Goal: Information Seeking & Learning: Learn about a topic

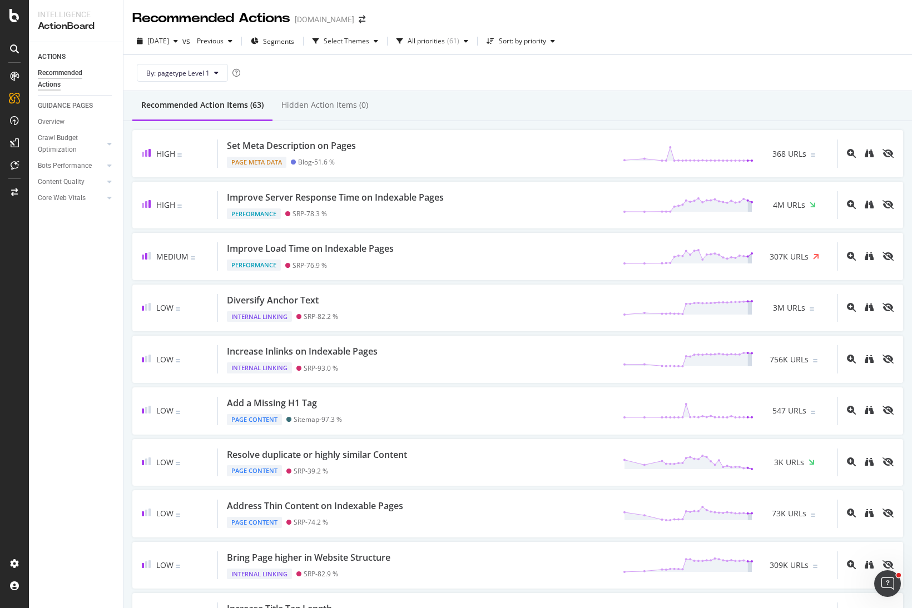
click at [632, 103] on div "Recommended Action Items (63) Hidden Action Items (0)" at bounding box center [517, 106] width 789 height 30
click at [640, 62] on div "By: pagetype Level 1" at bounding box center [517, 73] width 771 height 36
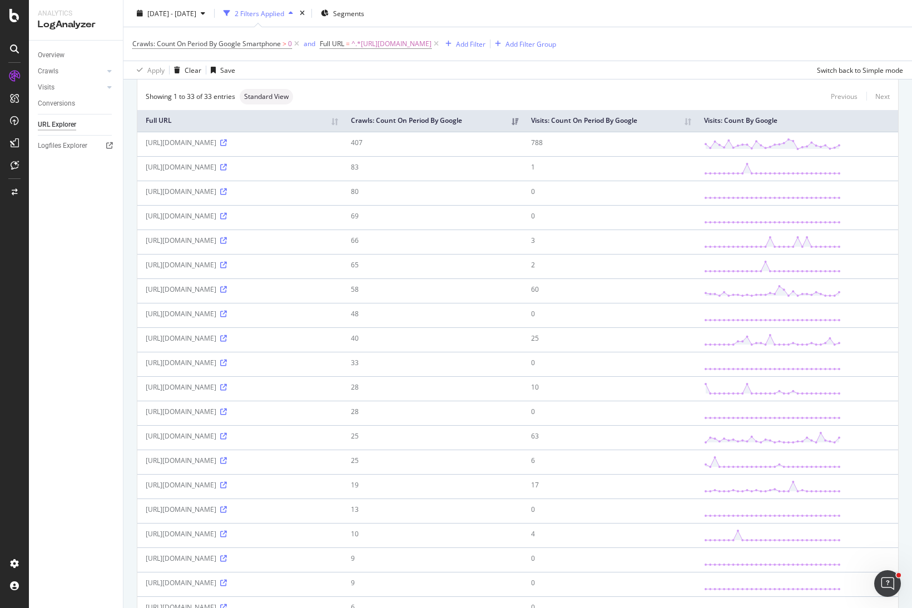
scroll to position [278, 0]
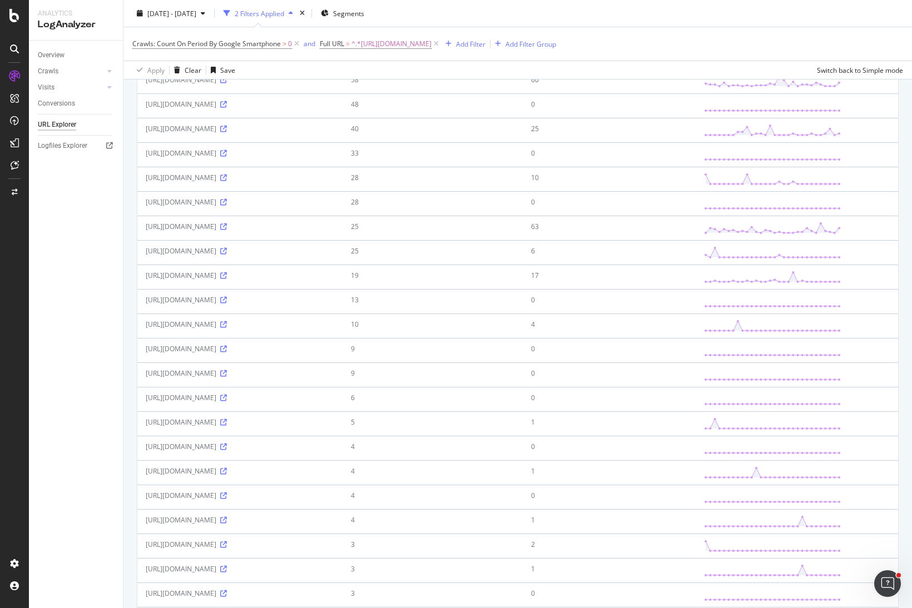
drag, startPoint x: 144, startPoint y: 226, endPoint x: 353, endPoint y: 233, distance: 209.2
click at [343, 233] on td "[URL][DOMAIN_NAME]" at bounding box center [239, 228] width 205 height 24
copy div "[URL][DOMAIN_NAME]"
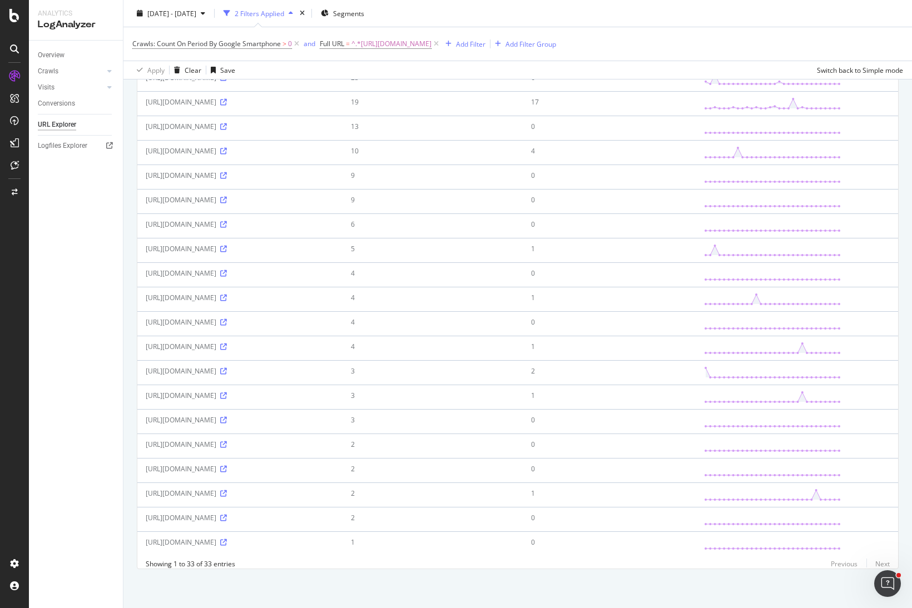
scroll to position [460, 0]
click at [227, 197] on icon at bounding box center [223, 200] width 7 height 7
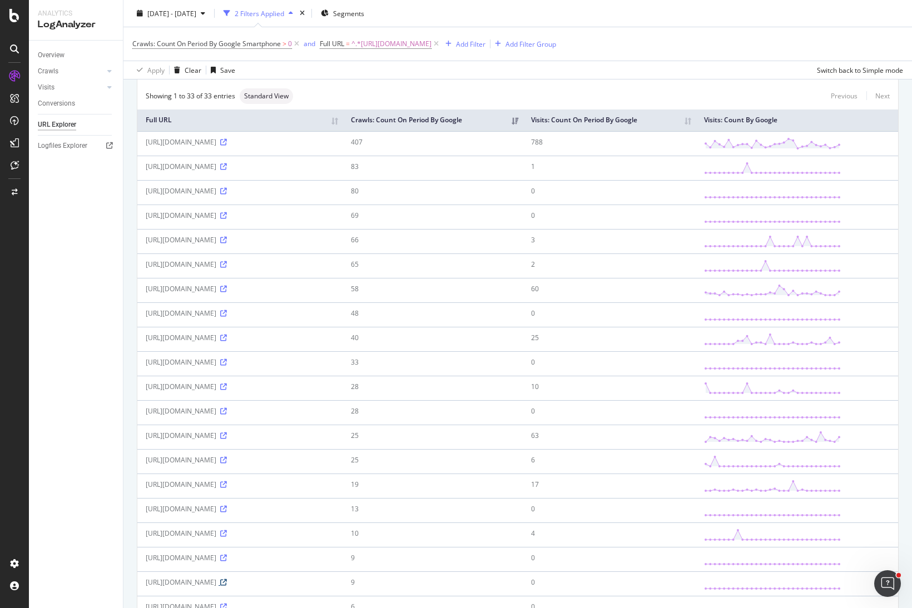
scroll to position [0, 0]
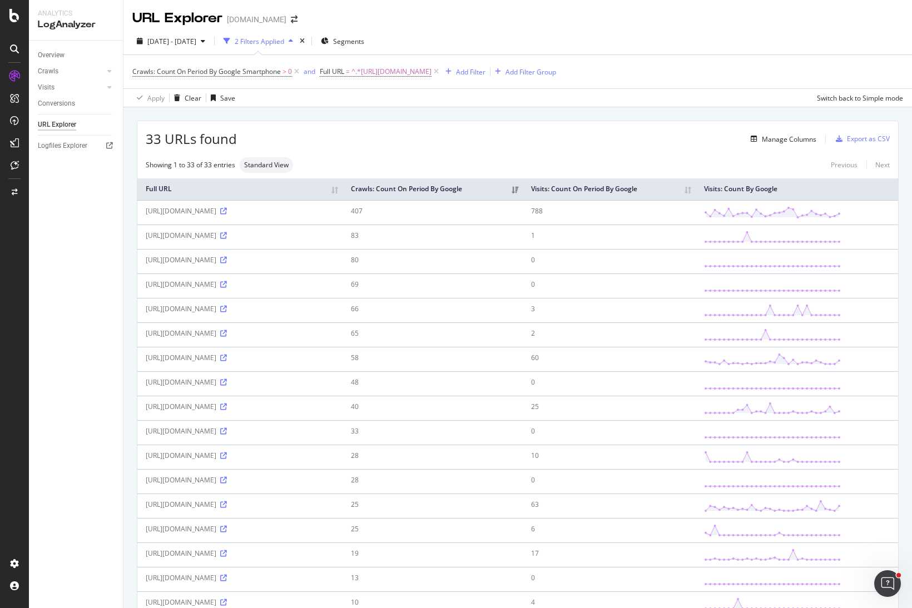
click at [493, 109] on div "33 URLs found Manage Columns Export as CSV Showing 1 to 33 of 33 entries Standa…" at bounding box center [517, 583] width 789 height 953
click at [590, 36] on div "[DATE] - [DATE] 2 Filters Applied Segments" at bounding box center [517, 43] width 789 height 22
click at [756, 42] on div "[DATE] - [DATE] 2 Filters Applied Segments" at bounding box center [517, 43] width 789 height 22
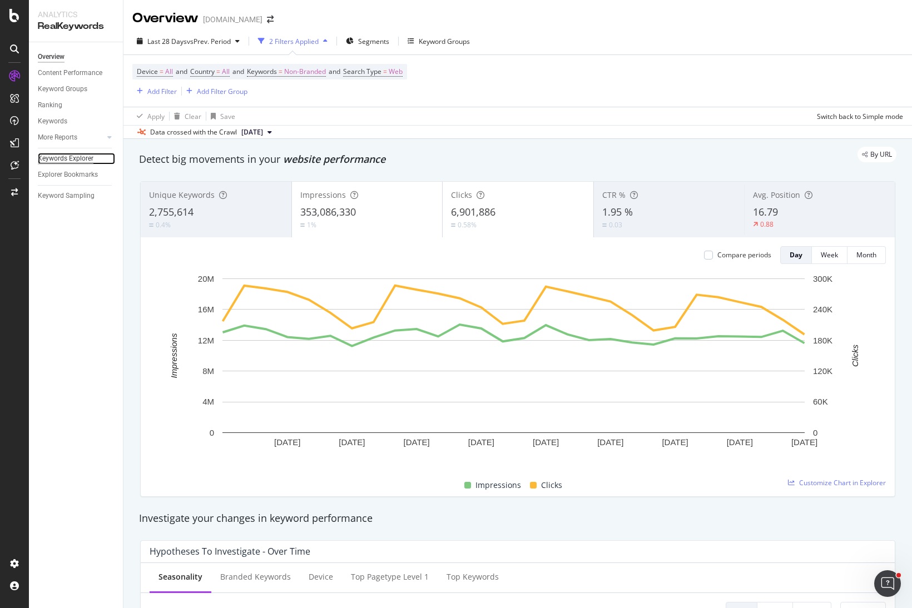
click at [60, 160] on div "Keywords Explorer" at bounding box center [66, 159] width 56 height 12
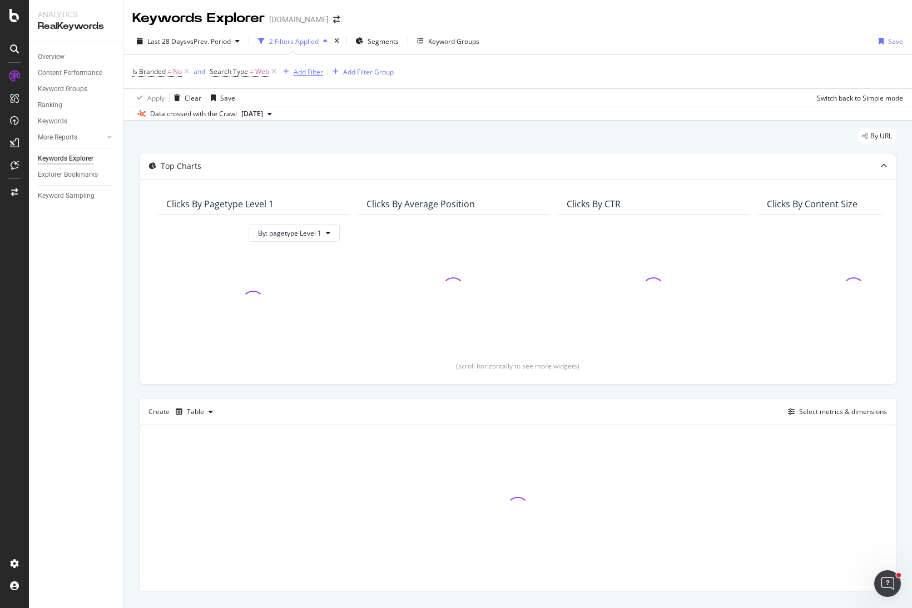
click at [318, 75] on div "Add Filter" at bounding box center [308, 71] width 29 height 9
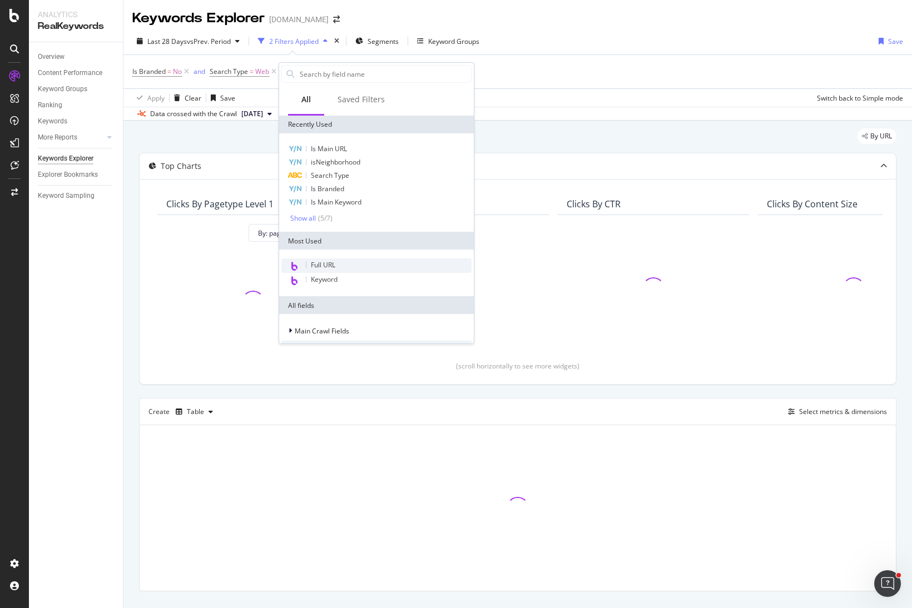
click at [330, 265] on span "Full URL" at bounding box center [323, 264] width 24 height 9
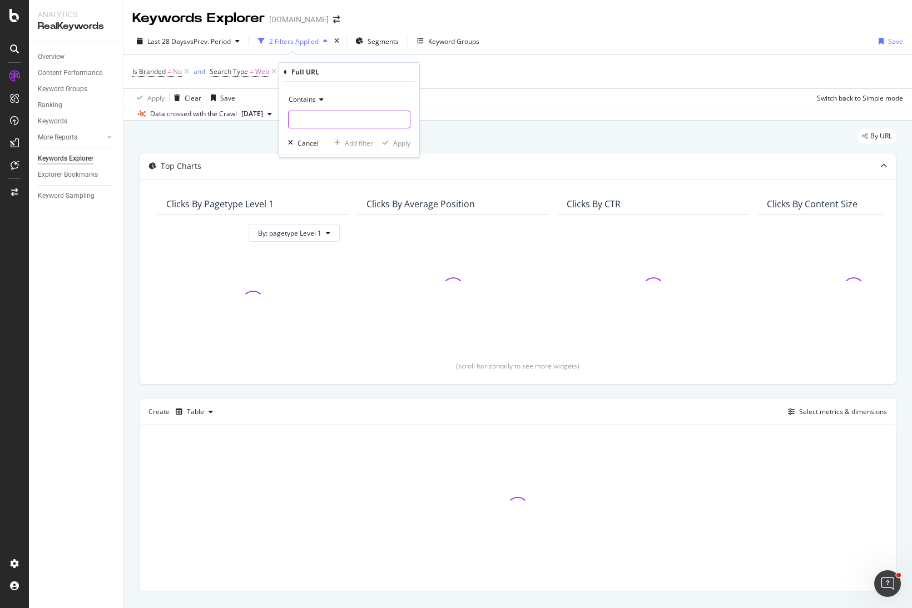
click at [335, 116] on input "text" at bounding box center [349, 120] width 121 height 18
paste input "[URL][DOMAIN_NAME]"
type input "[URL][DOMAIN_NAME]"
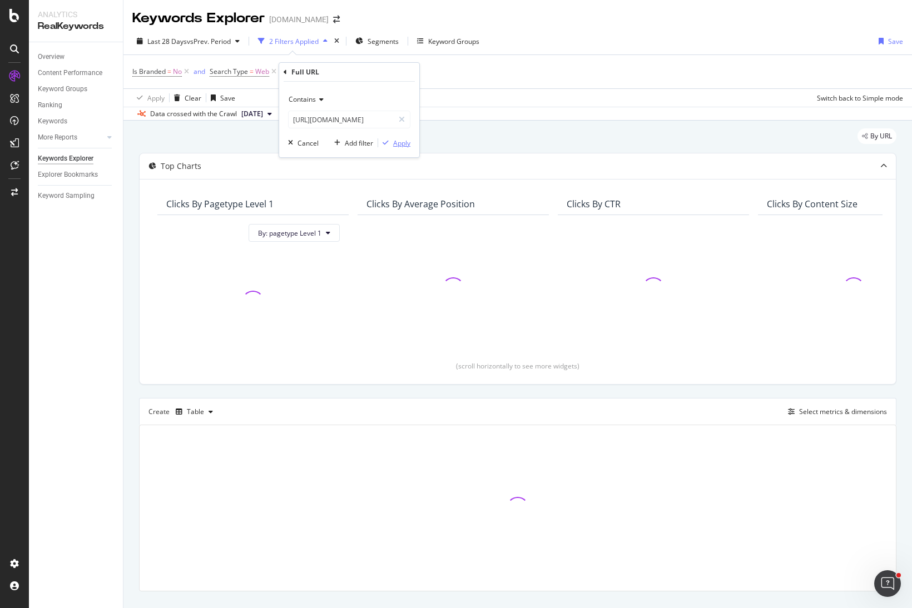
click at [400, 147] on div "Apply" at bounding box center [401, 142] width 17 height 9
